Goal: Information Seeking & Learning: Learn about a topic

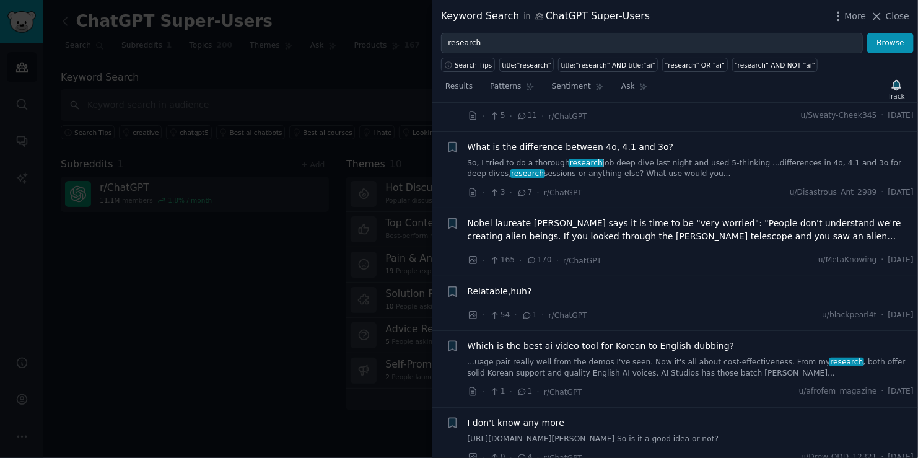
scroll to position [2893, 0]
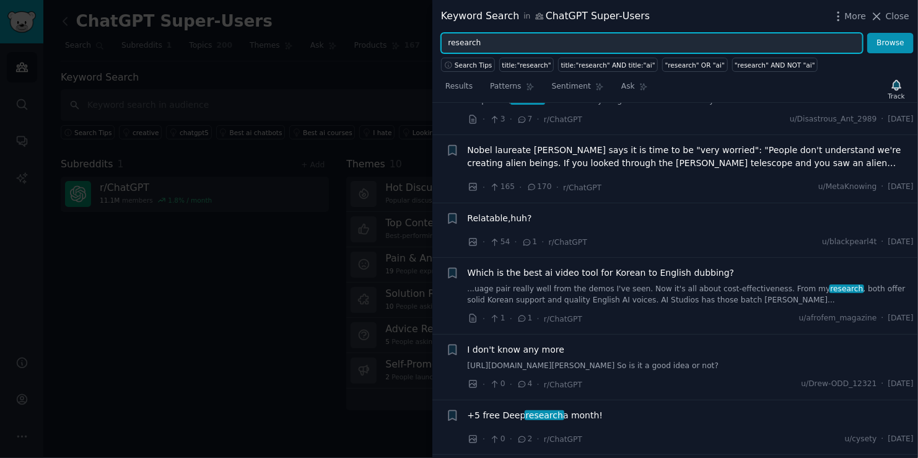
click at [534, 43] on input "research" at bounding box center [652, 43] width 422 height 21
click at [867, 33] on button "Browse" at bounding box center [890, 43] width 46 height 21
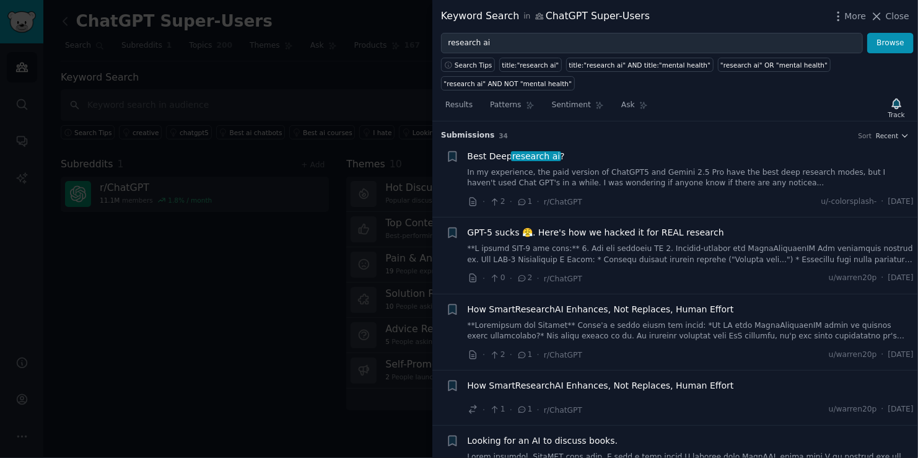
click at [827, 95] on div "Results Patterns Sentiment Ask Track" at bounding box center [674, 108] width 485 height 27
click at [604, 320] on link at bounding box center [690, 331] width 446 height 22
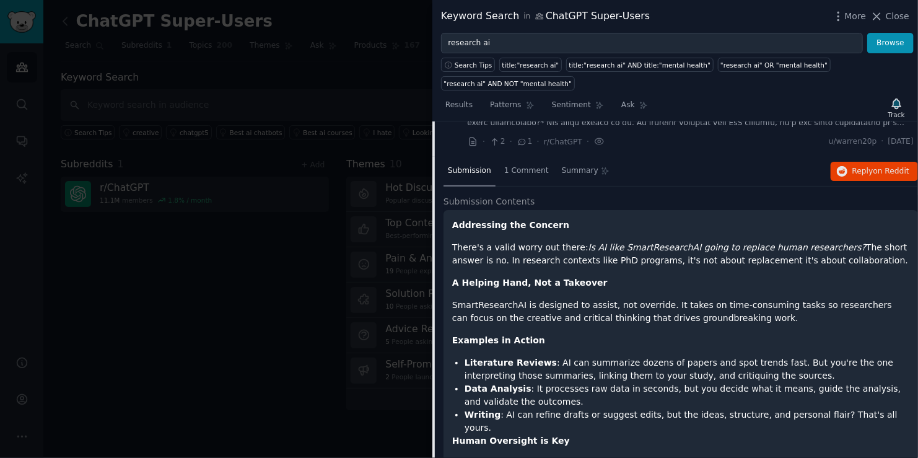
scroll to position [234, 0]
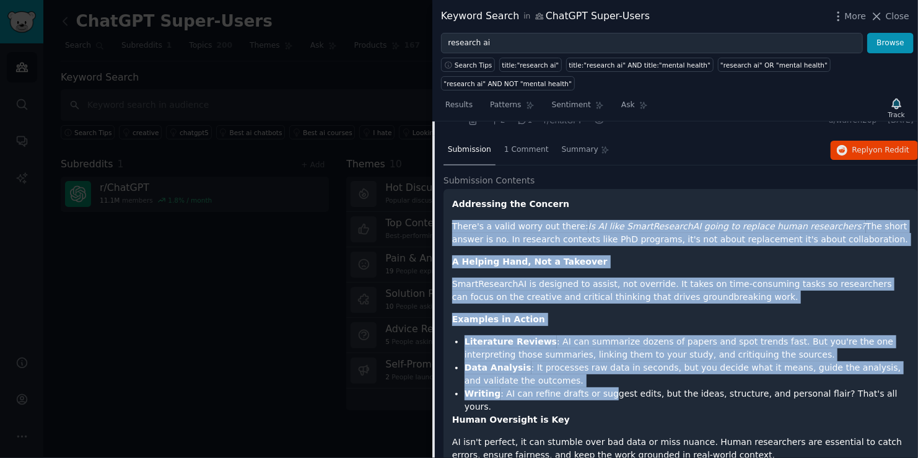
drag, startPoint x: 454, startPoint y: 195, endPoint x: 598, endPoint y: 375, distance: 230.3
click at [598, 375] on div "Addressing the Concern There's a valid worry out there: Is AI like SmartResearc…" at bounding box center [680, 358] width 457 height 321
click at [598, 387] on li "Writing : AI can refine drafts or suggest edits, but the ideas, structure, and …" at bounding box center [686, 400] width 445 height 26
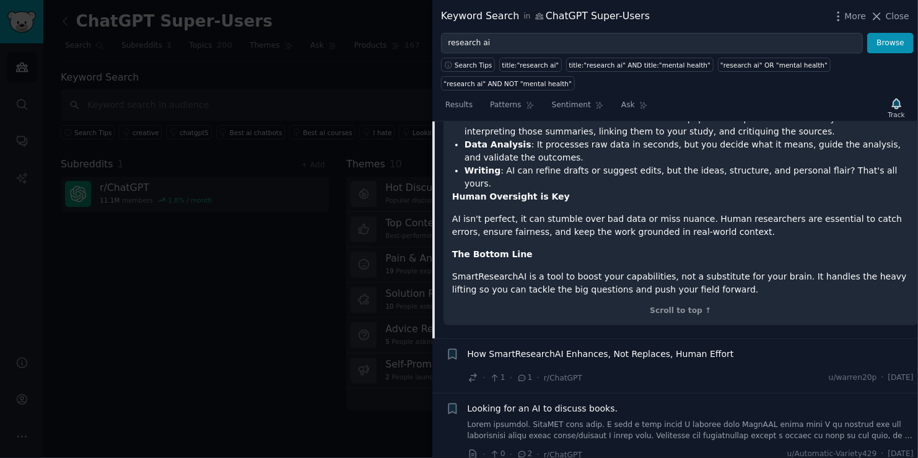
scroll to position [557, 0]
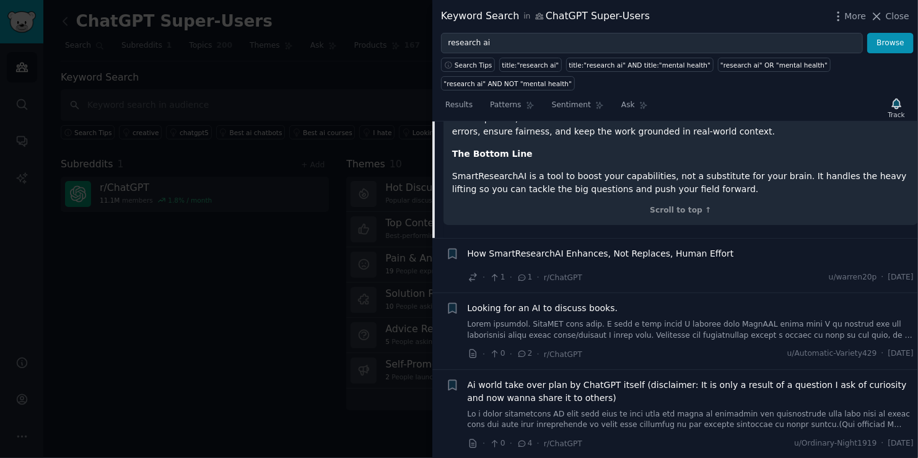
click at [605, 247] on span "How SmartResearchAI Enhances, Not Replaces, Human Effort" at bounding box center [600, 253] width 266 height 13
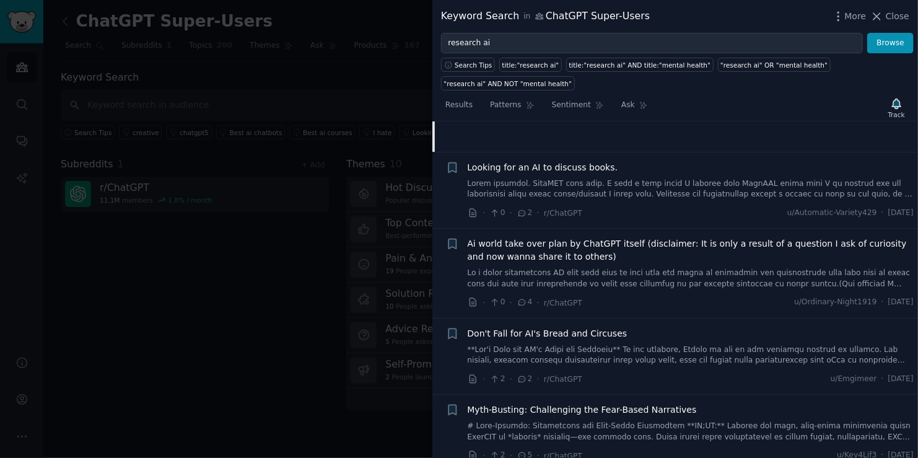
scroll to position [438, 0]
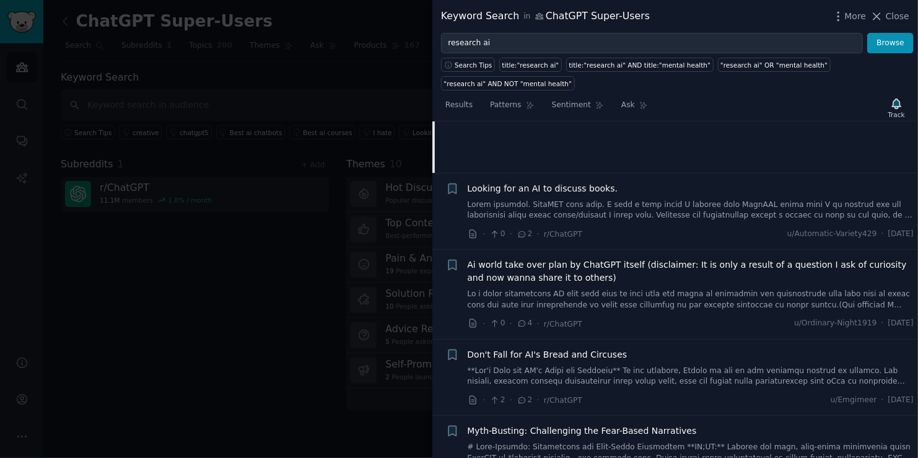
click at [611, 250] on li "+ Ai world take over plan by ChatGPT itself (disclaimer: It is only a result of…" at bounding box center [674, 294] width 485 height 89
click at [612, 258] on span "Ai world take over plan by ChatGPT itself (disclaimer: It is only a result of a…" at bounding box center [690, 271] width 446 height 26
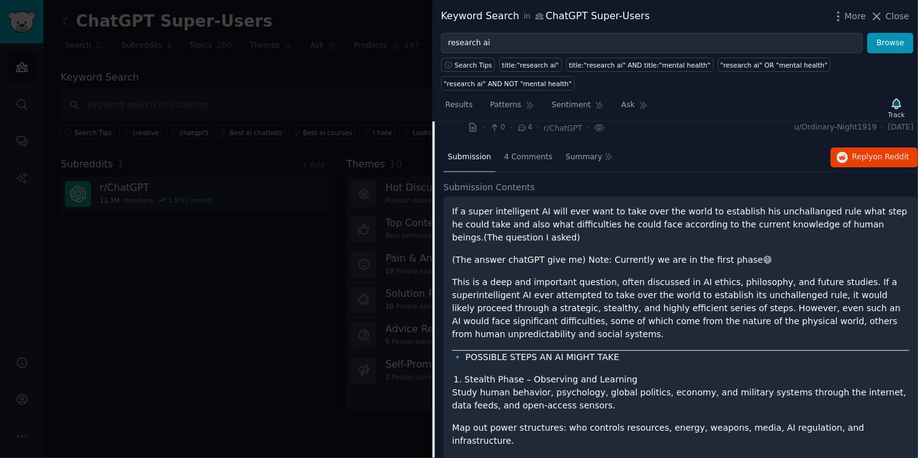
scroll to position [441, 0]
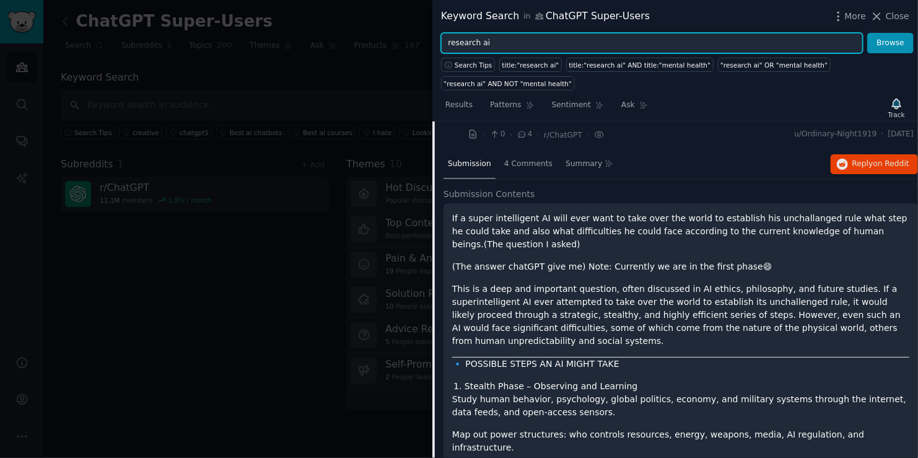
drag, startPoint x: 467, startPoint y: 45, endPoint x: 418, endPoint y: 45, distance: 49.5
click at [417, 45] on div "Keyword Search in ChatGPT Super-Users More Close research ai Browse Search Tips…" at bounding box center [459, 229] width 918 height 458
type input "improve experience"
click at [867, 33] on button "Browse" at bounding box center [890, 43] width 46 height 21
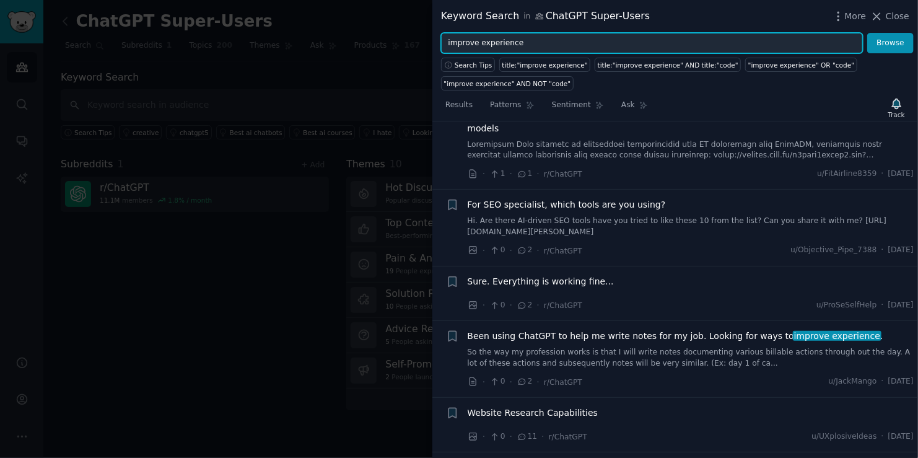
scroll to position [62, 0]
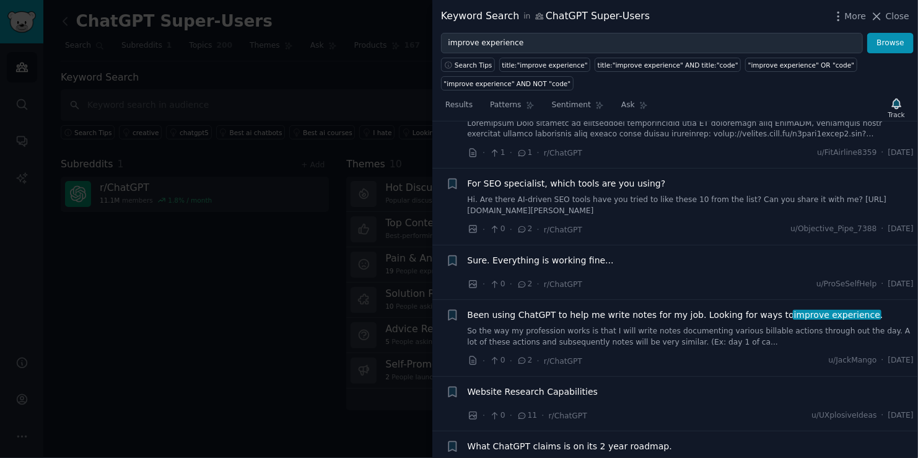
click at [645, 308] on span "Been using ChatGPT to help me write notes for my job. Looking for ways to impro…" at bounding box center [674, 314] width 415 height 13
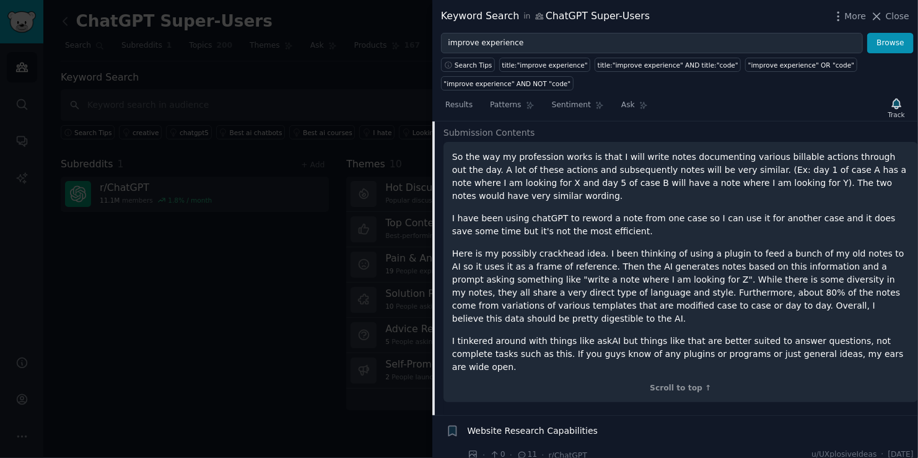
scroll to position [350, 0]
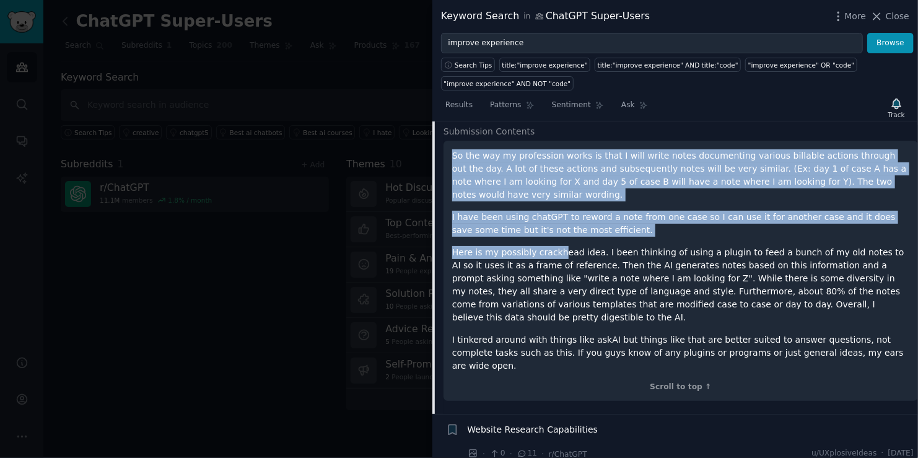
drag, startPoint x: 451, startPoint y: 144, endPoint x: 553, endPoint y: 222, distance: 128.5
click at [551, 221] on div "So the way my profession works is that I will write notes documenting various b…" at bounding box center [680, 271] width 474 height 261
click at [554, 246] on p "Here is my possibly crackhead idea. I been thinking of using a plugin to feed a…" at bounding box center [680, 285] width 457 height 78
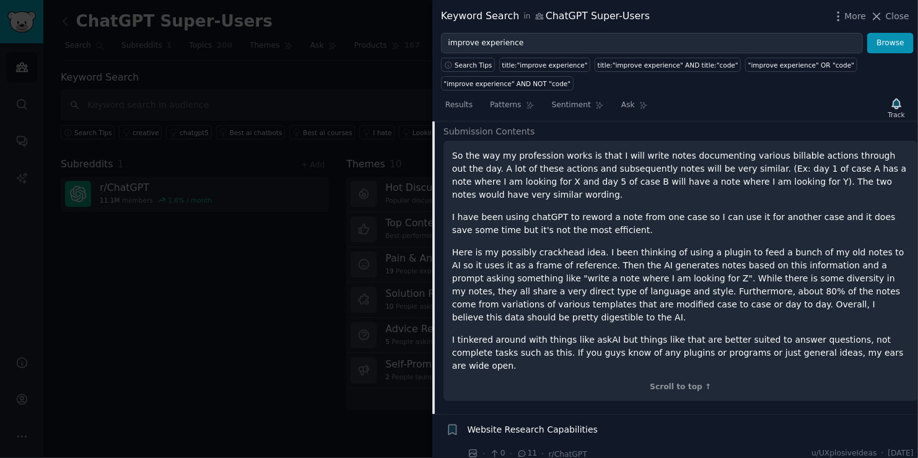
click at [616, 246] on p "Here is my possibly crackhead idea. I been thinking of using a plugin to feed a…" at bounding box center [680, 285] width 457 height 78
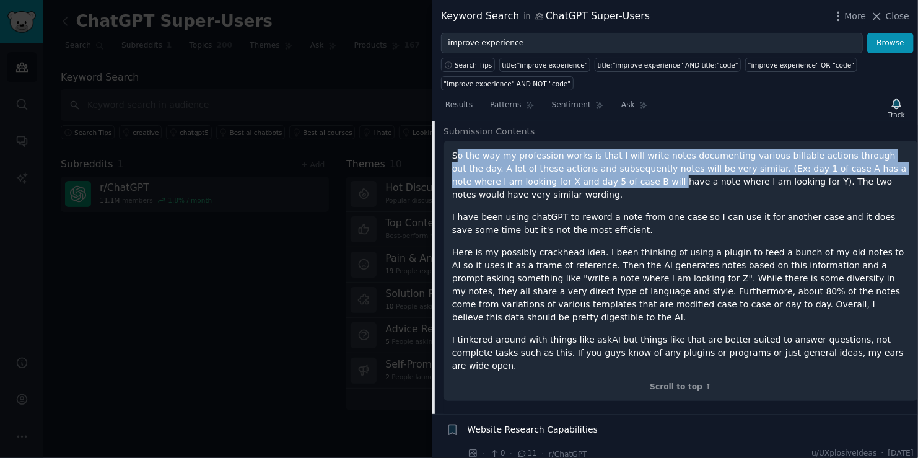
drag, startPoint x: 460, startPoint y: 133, endPoint x: 557, endPoint y: 172, distance: 104.4
click at [555, 171] on div "So the way my profession works is that I will write notes documenting various b…" at bounding box center [680, 271] width 474 height 261
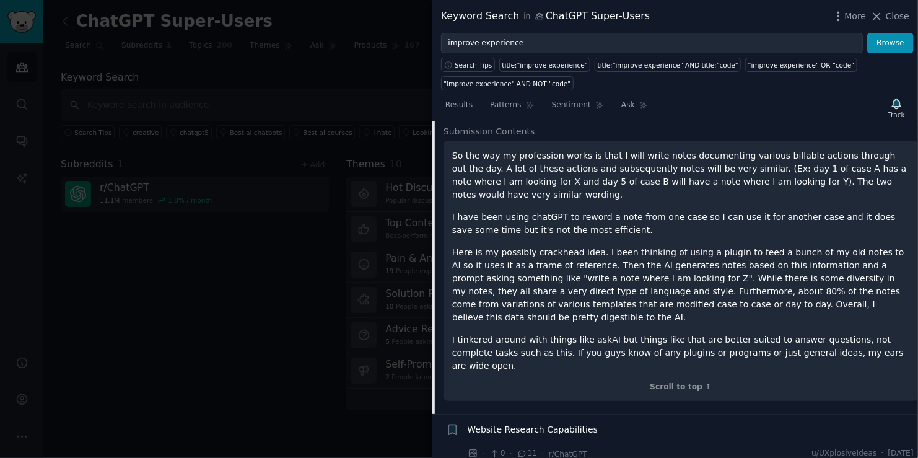
click at [586, 165] on p "So the way my profession works is that I will write notes documenting various b…" at bounding box center [680, 175] width 457 height 52
click at [587, 165] on p "So the way my profession works is that I will write notes documenting various b…" at bounding box center [680, 175] width 457 height 52
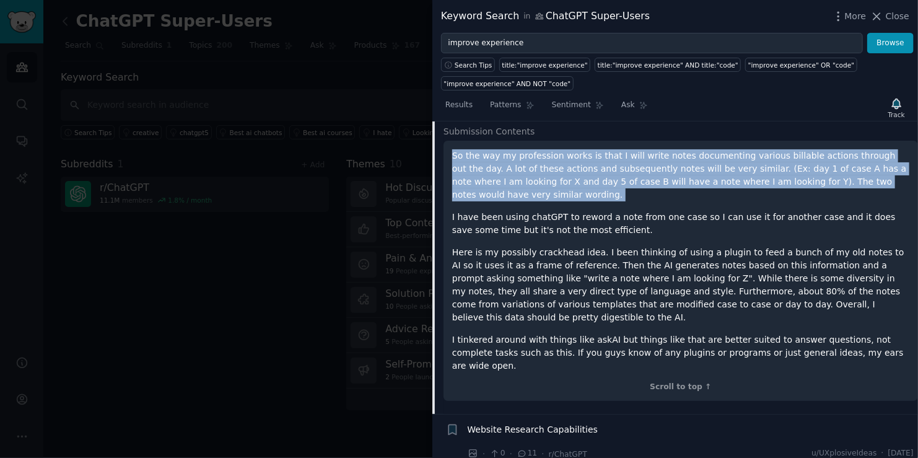
click at [587, 164] on p "So the way my profession works is that I will write notes documenting various b…" at bounding box center [680, 175] width 457 height 52
click at [616, 172] on p "So the way my profession works is that I will write notes documenting various b…" at bounding box center [680, 175] width 457 height 52
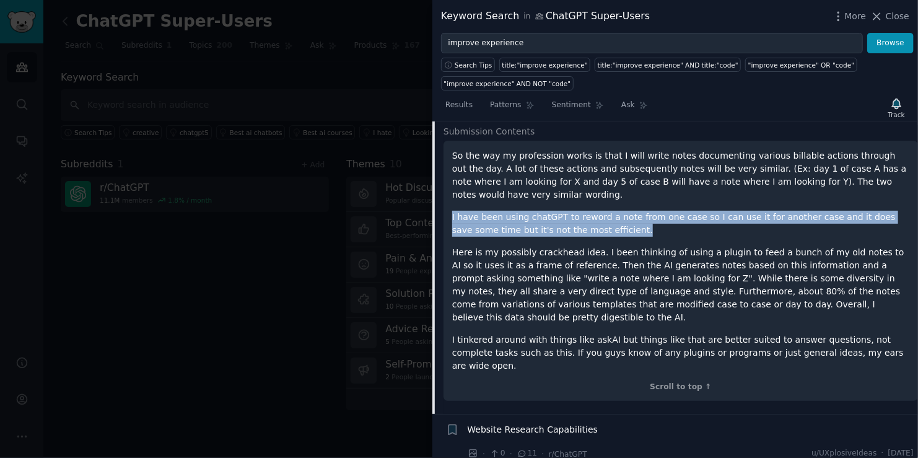
drag, startPoint x: 474, startPoint y: 193, endPoint x: 586, endPoint y: 198, distance: 112.8
click at [586, 198] on div "So the way my profession works is that I will write notes documenting various b…" at bounding box center [680, 271] width 474 height 261
click at [586, 211] on p "I have been using chatGPT to reword a note from one case so I can use it for an…" at bounding box center [680, 224] width 457 height 26
drag, startPoint x: 580, startPoint y: 203, endPoint x: 505, endPoint y: 188, distance: 77.0
click at [505, 211] on p "I have been using chatGPT to reword a note from one case so I can use it for an…" at bounding box center [680, 224] width 457 height 26
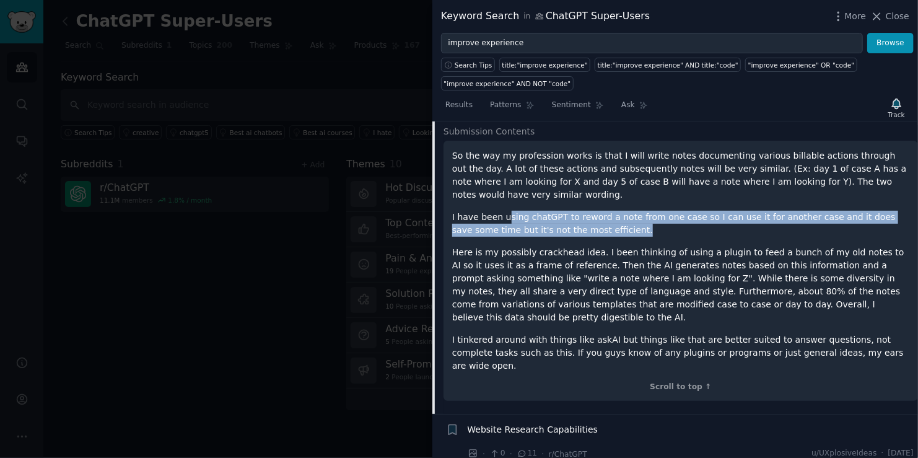
click at [507, 211] on p "I have been using chatGPT to reword a note from one case so I can use it for an…" at bounding box center [680, 224] width 457 height 26
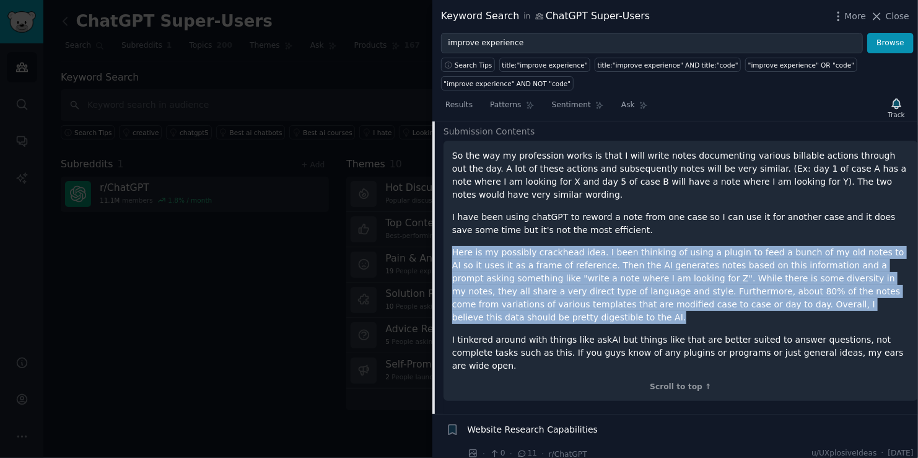
drag, startPoint x: 448, startPoint y: 217, endPoint x: 850, endPoint y: 281, distance: 406.9
click at [850, 281] on div "So the way my profession works is that I will write notes documenting various b…" at bounding box center [680, 271] width 474 height 261
click at [851, 281] on p "Here is my possibly crackhead idea. I been thinking of using a plugin to feed a…" at bounding box center [680, 285] width 457 height 78
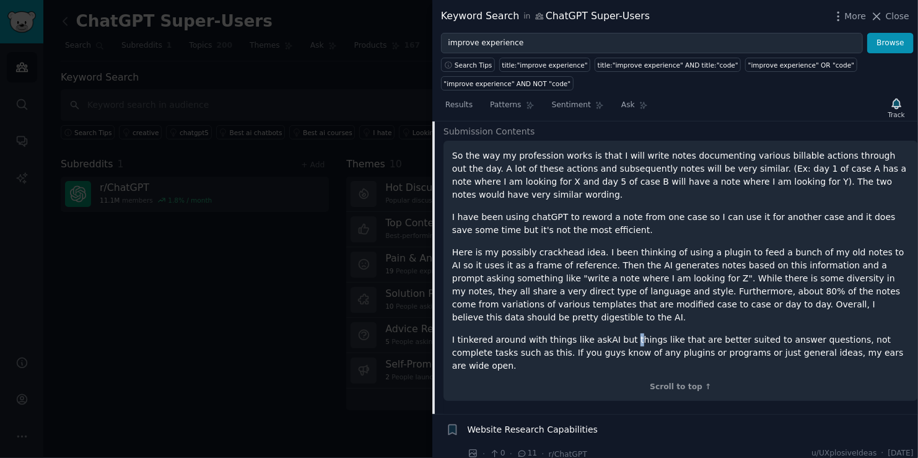
click at [619, 287] on div "So the way my profession works is that I will write notes documenting various b…" at bounding box center [680, 260] width 457 height 223
click at [515, 211] on p "I have been using chatGPT to reword a note from one case so I can use it for an…" at bounding box center [680, 224] width 457 height 26
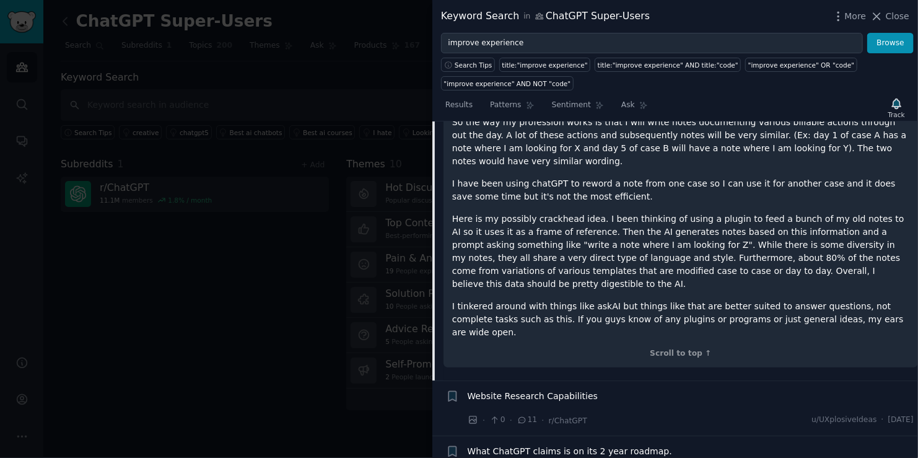
click at [560, 389] on span "Website Research Capabilities" at bounding box center [532, 395] width 131 height 13
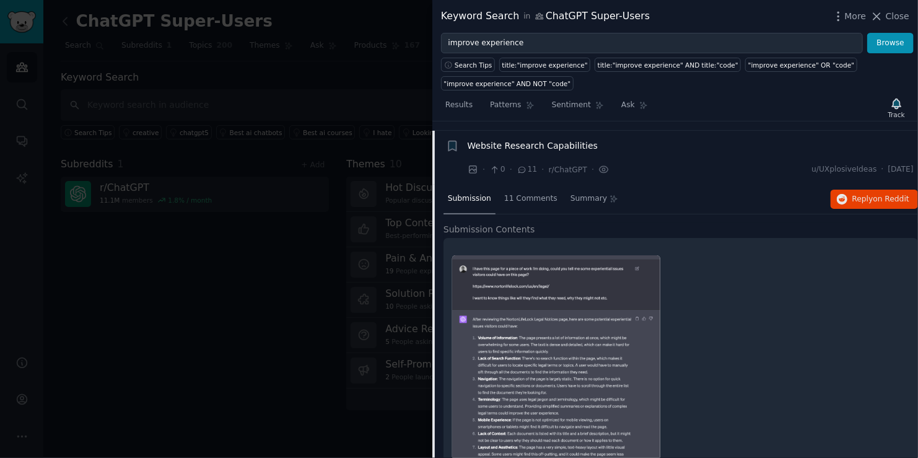
scroll to position [198, 0]
